Goal: Book appointment/travel/reservation

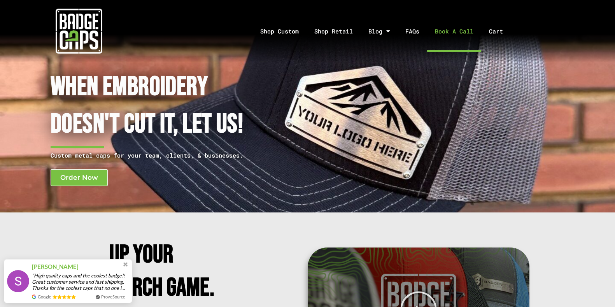
click at [464, 24] on link "Book A Call" at bounding box center [454, 31] width 54 height 41
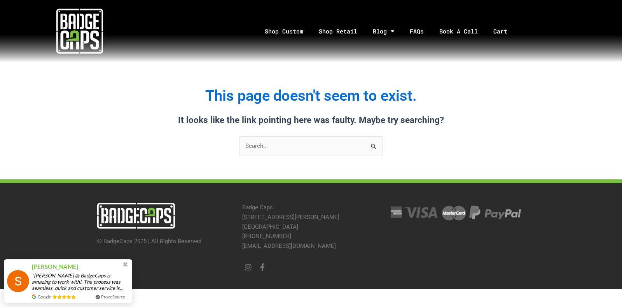
click at [88, 26] on img at bounding box center [79, 31] width 47 height 47
